Goal: Find specific page/section: Find specific page/section

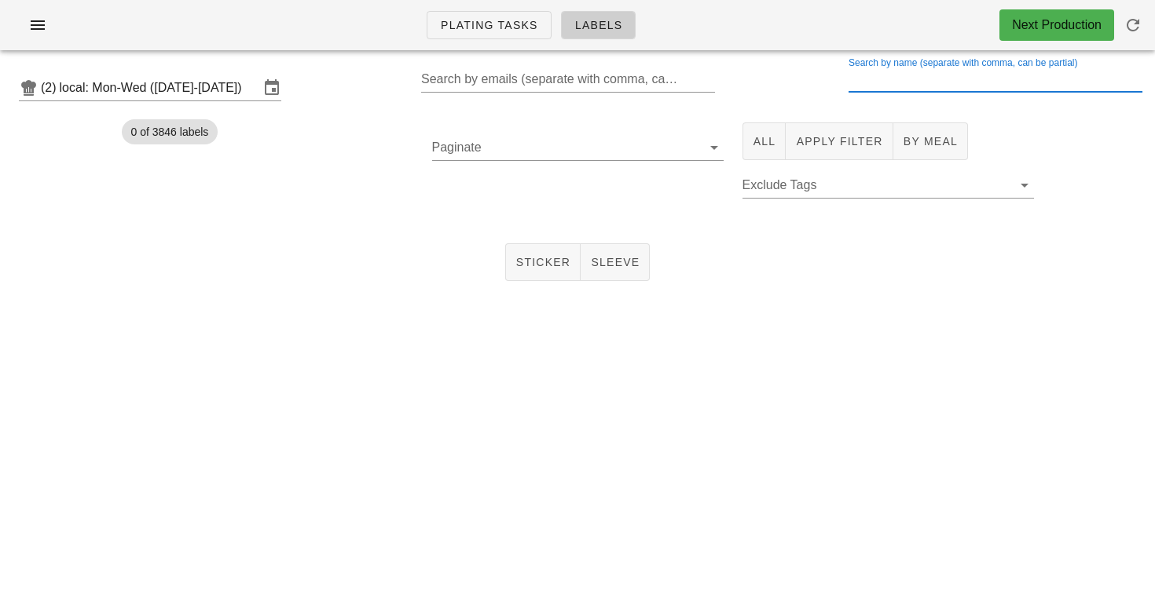
click at [926, 75] on div "Search by name (separate with comma, can be partial)" at bounding box center [993, 79] width 291 height 25
click at [770, 141] on span "All" at bounding box center [764, 141] width 24 height 13
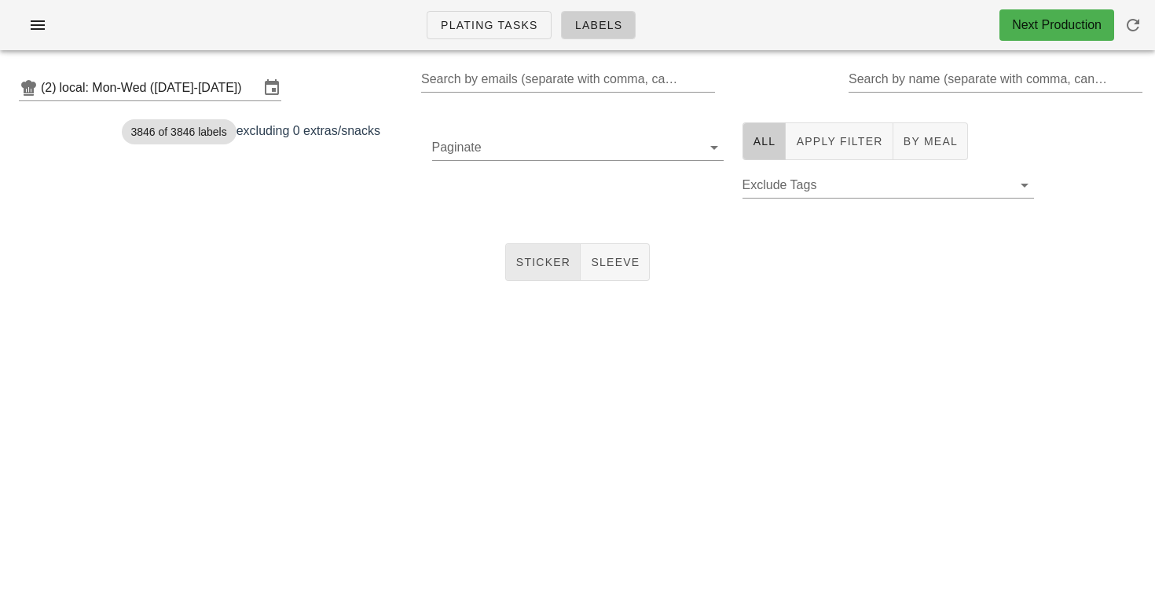
click at [545, 269] on span "Sticker" at bounding box center [543, 262] width 56 height 13
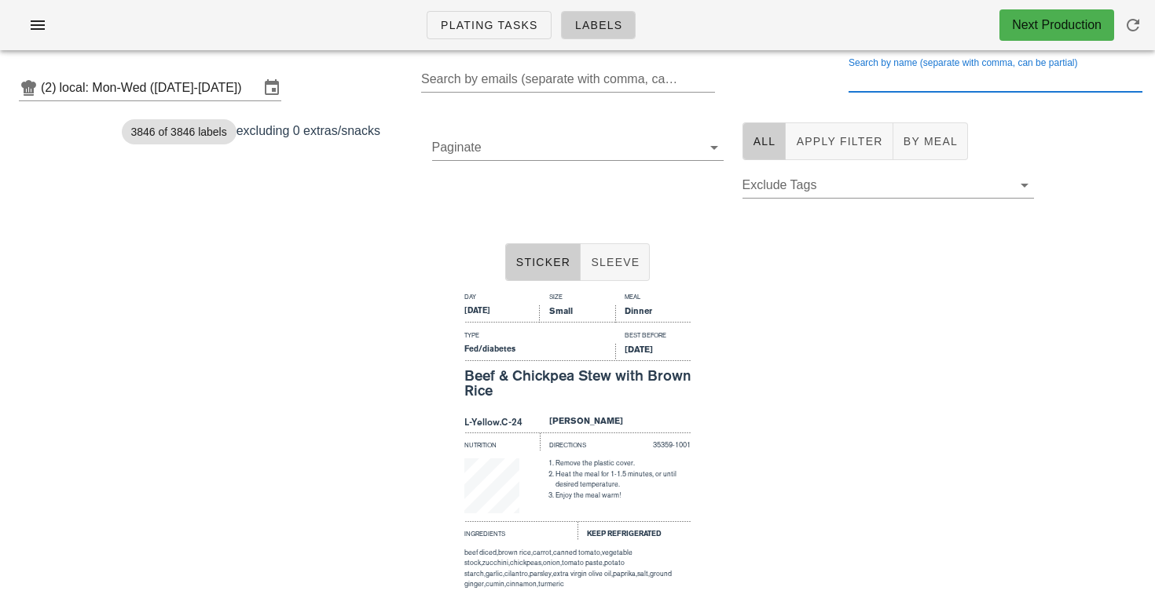
click at [896, 77] on div "Search by name (separate with comma, can be partial)" at bounding box center [993, 79] width 291 height 25
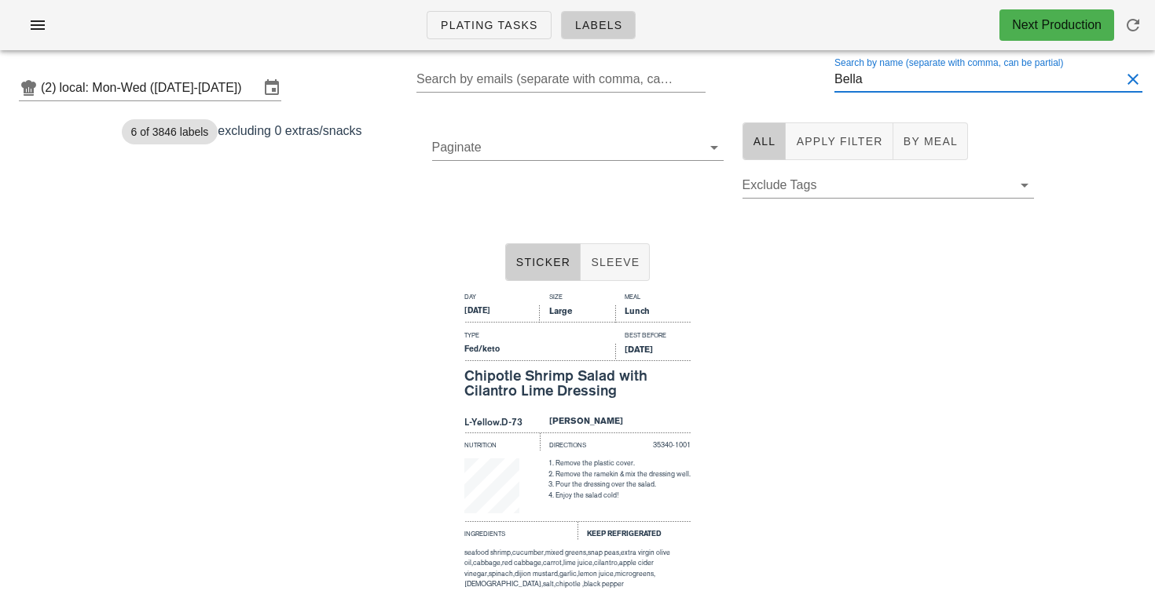
click at [980, 69] on input "Bella" at bounding box center [977, 79] width 286 height 25
drag, startPoint x: 949, startPoint y: 79, endPoint x: 731, endPoint y: 62, distance: 218.2
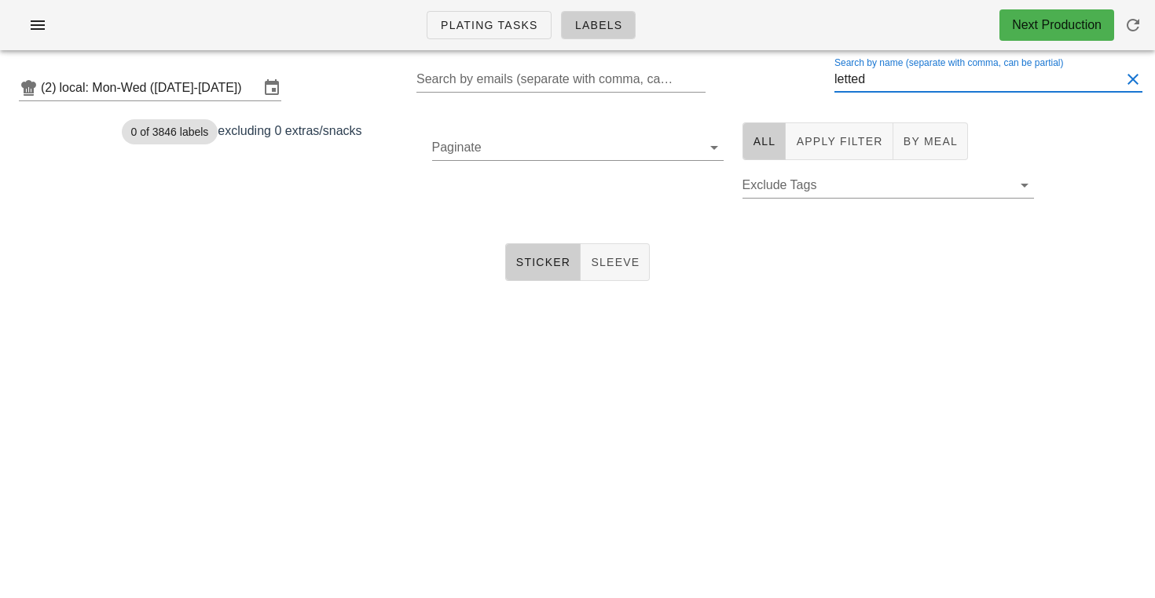
drag, startPoint x: 900, startPoint y: 219, endPoint x: 764, endPoint y: 79, distance: 195.5
click at [764, 79] on div "(2) local: Mon-Wed ([DATE]-[DATE]) Search by emails (separate with comma, can b…" at bounding box center [577, 88] width 1155 height 50
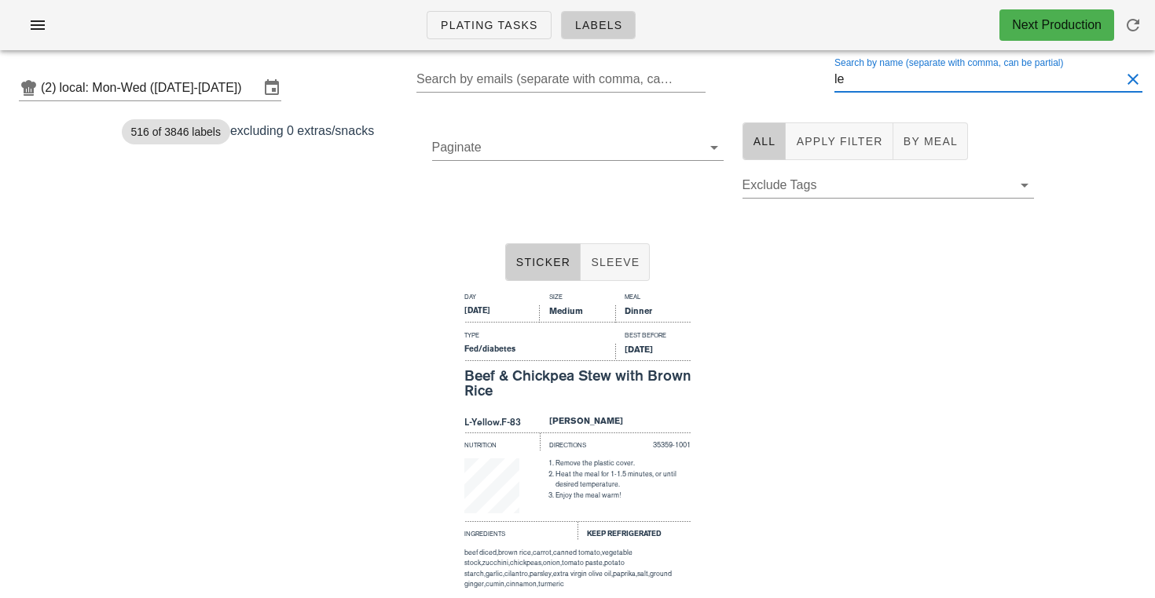
type input "l"
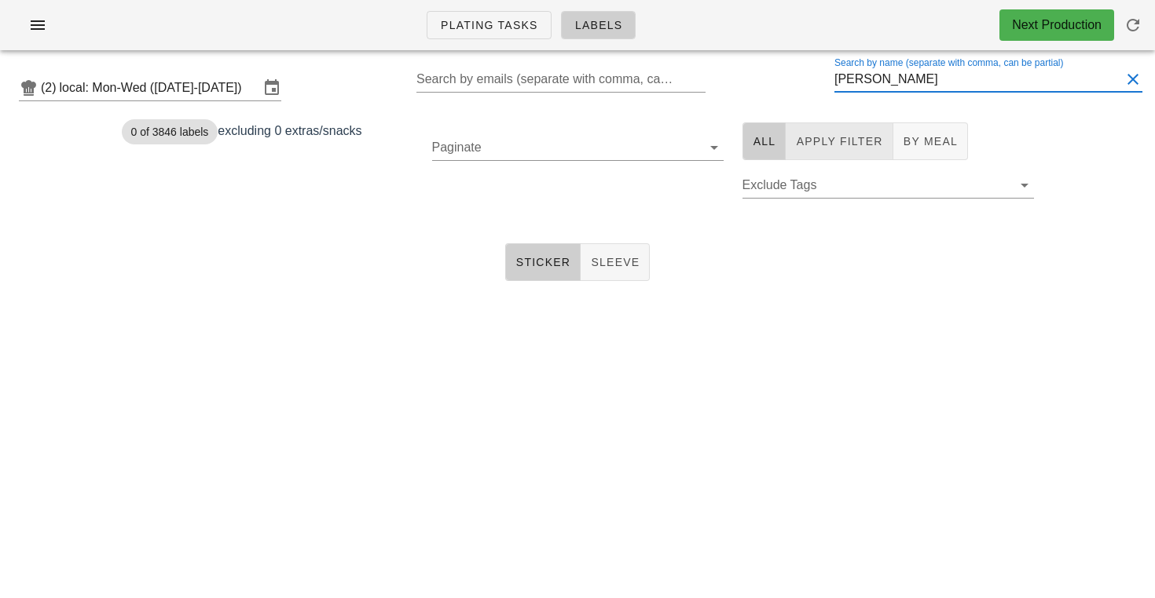
type input "[PERSON_NAME]"
click at [823, 142] on span "Apply Filter" at bounding box center [838, 141] width 87 height 13
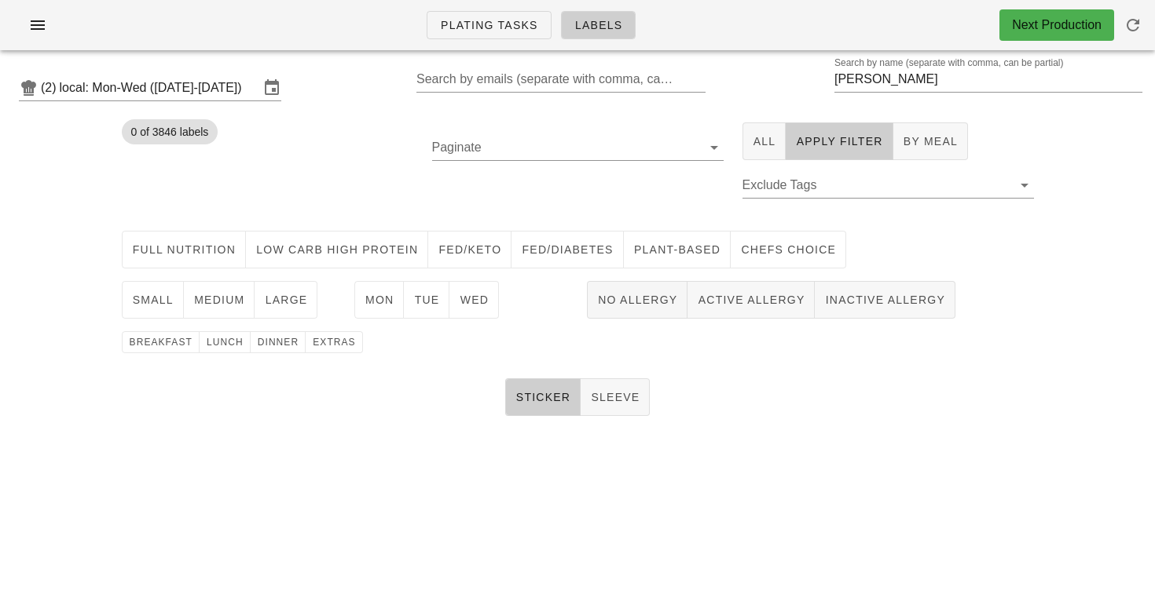
click at [748, 71] on div "(2) local: Mon-Wed ([DATE]-[DATE]) Search by emails (separate with comma, can b…" at bounding box center [577, 88] width 1155 height 50
click at [481, 309] on button "Wed" at bounding box center [473, 300] width 49 height 38
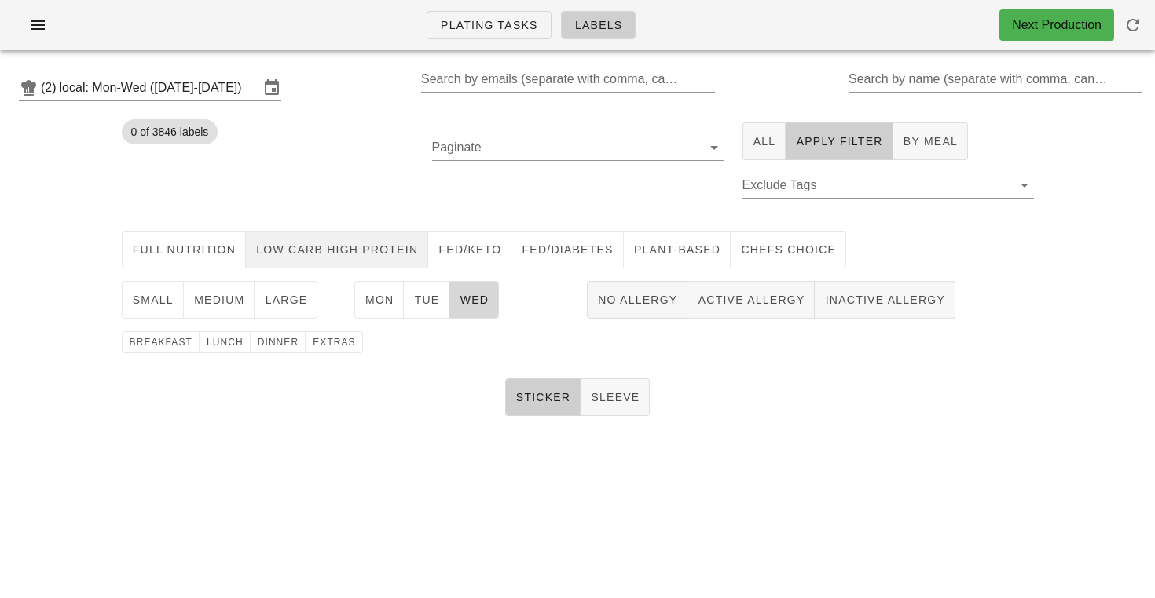
click at [350, 239] on button "Low Carb High Protein" at bounding box center [337, 250] width 182 height 38
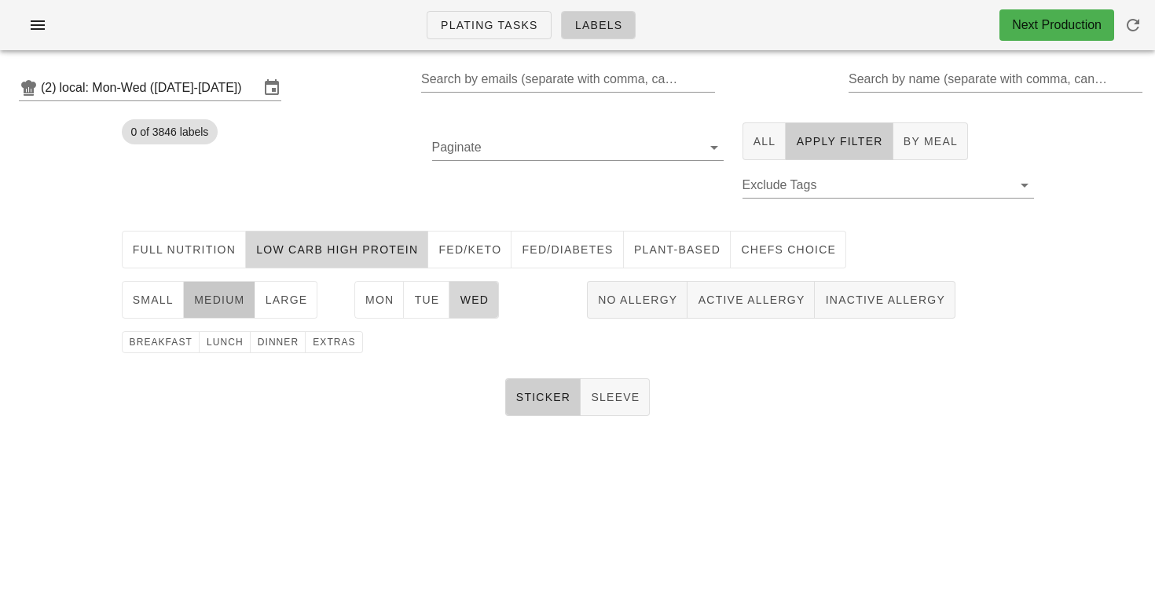
click at [224, 300] on span "medium" at bounding box center [219, 300] width 52 height 13
click at [276, 342] on span "dinner" at bounding box center [278, 342] width 42 height 11
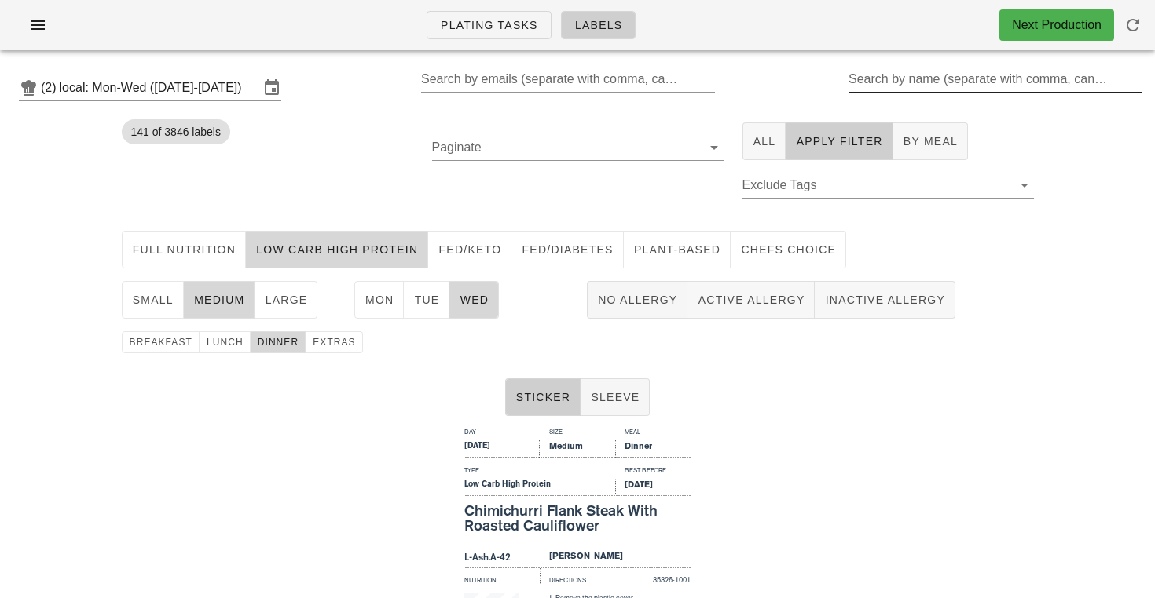
click at [883, 82] on input "Search by name (separate with comma, can be partial)" at bounding box center [993, 79] width 291 height 25
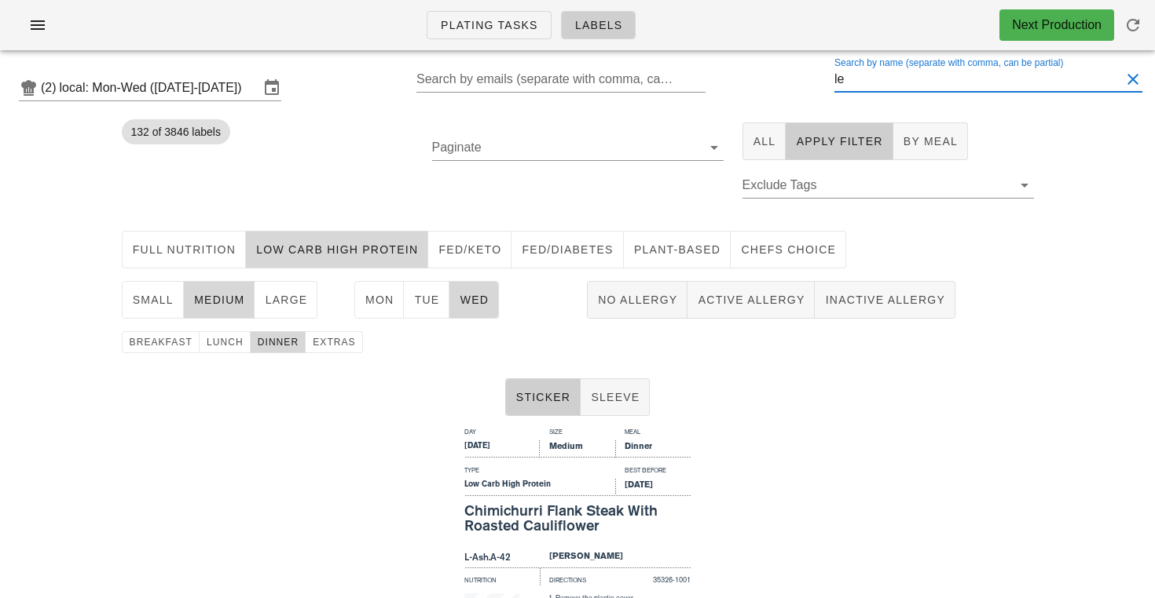
type input "[PERSON_NAME]"
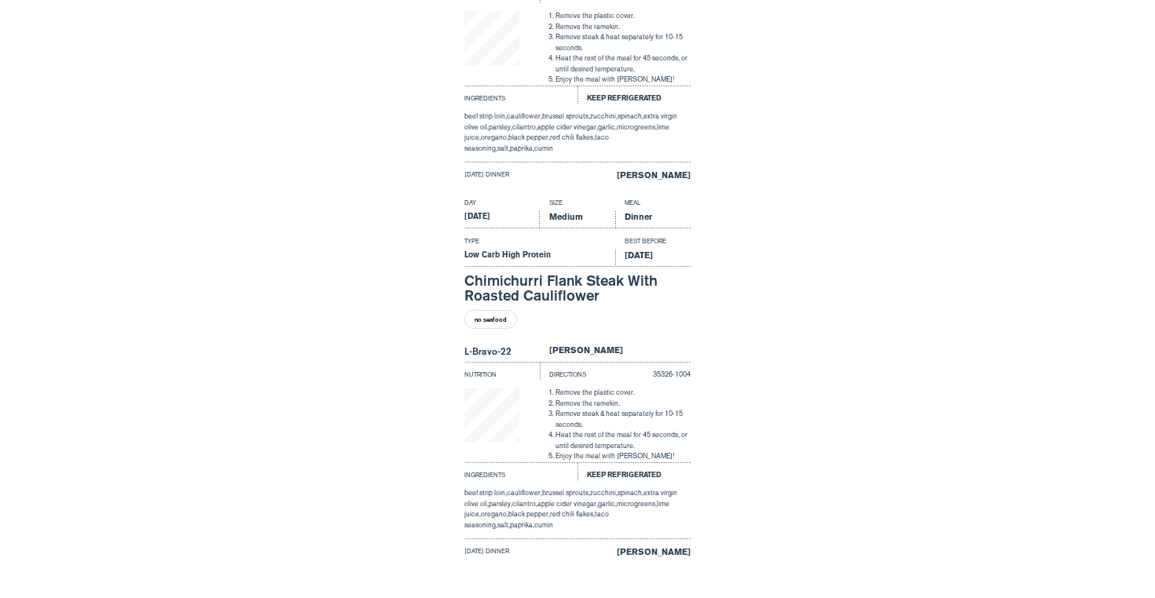
scroll to position [982, 0]
